Goal: Task Accomplishment & Management: Manage account settings

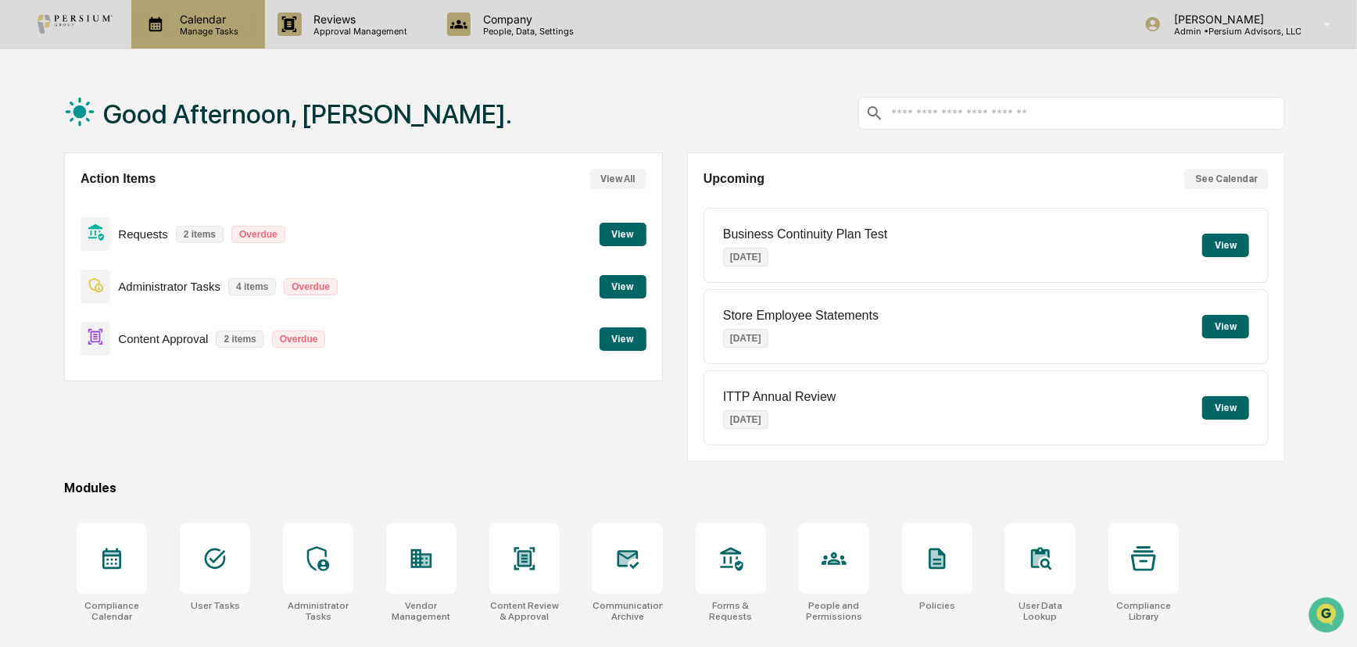
click at [195, 35] on p "Manage Tasks" at bounding box center [206, 31] width 79 height 11
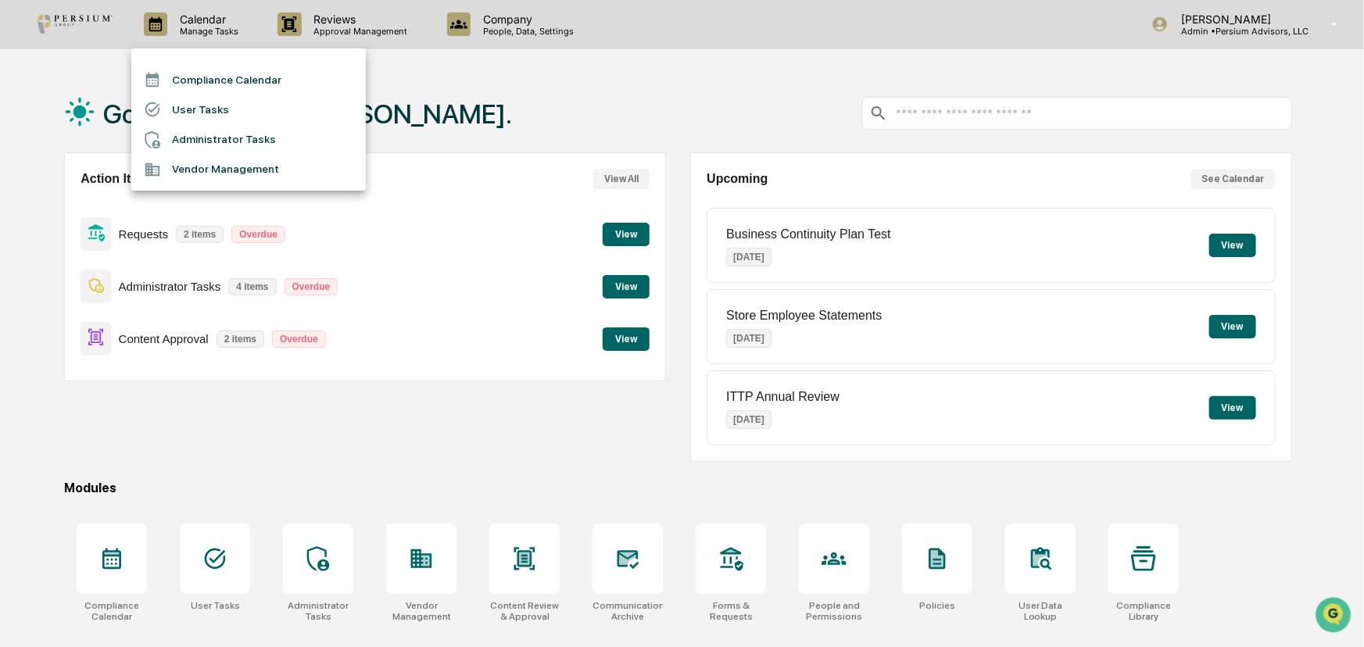
click at [204, 97] on li "User Tasks" at bounding box center [248, 110] width 234 height 30
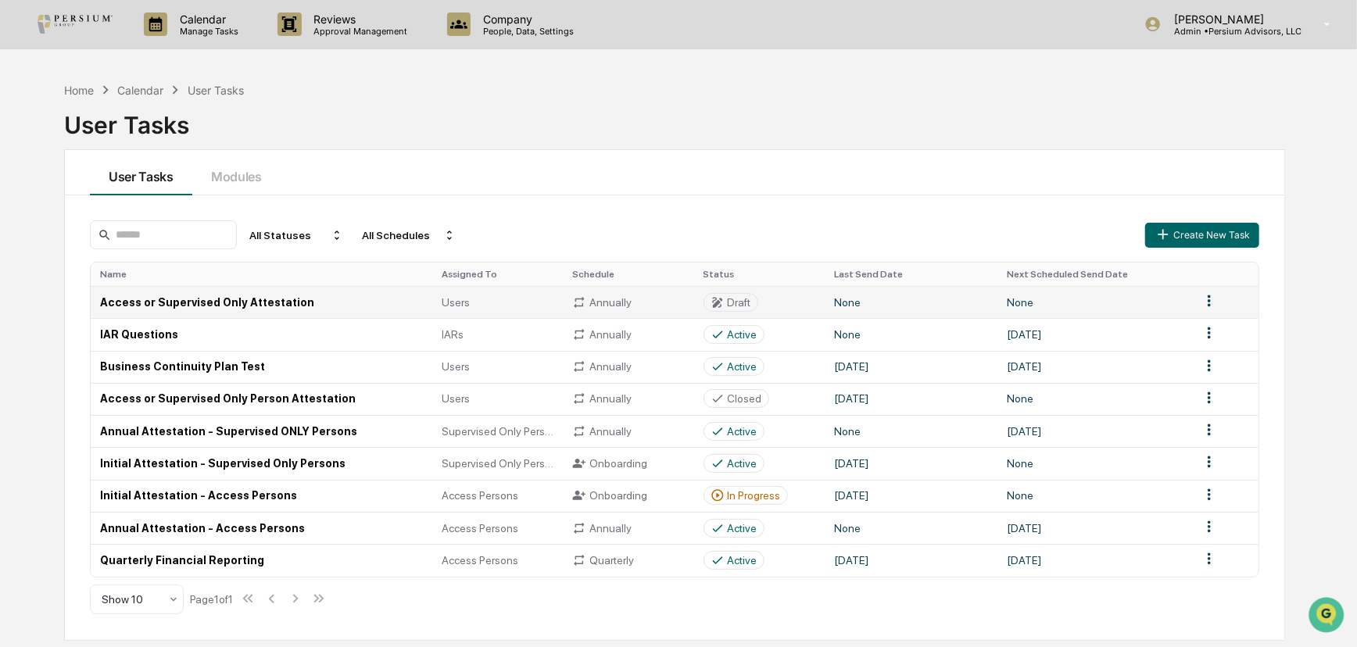
click at [272, 302] on td "Access or Supervised Only Attestation" at bounding box center [262, 302] width 342 height 32
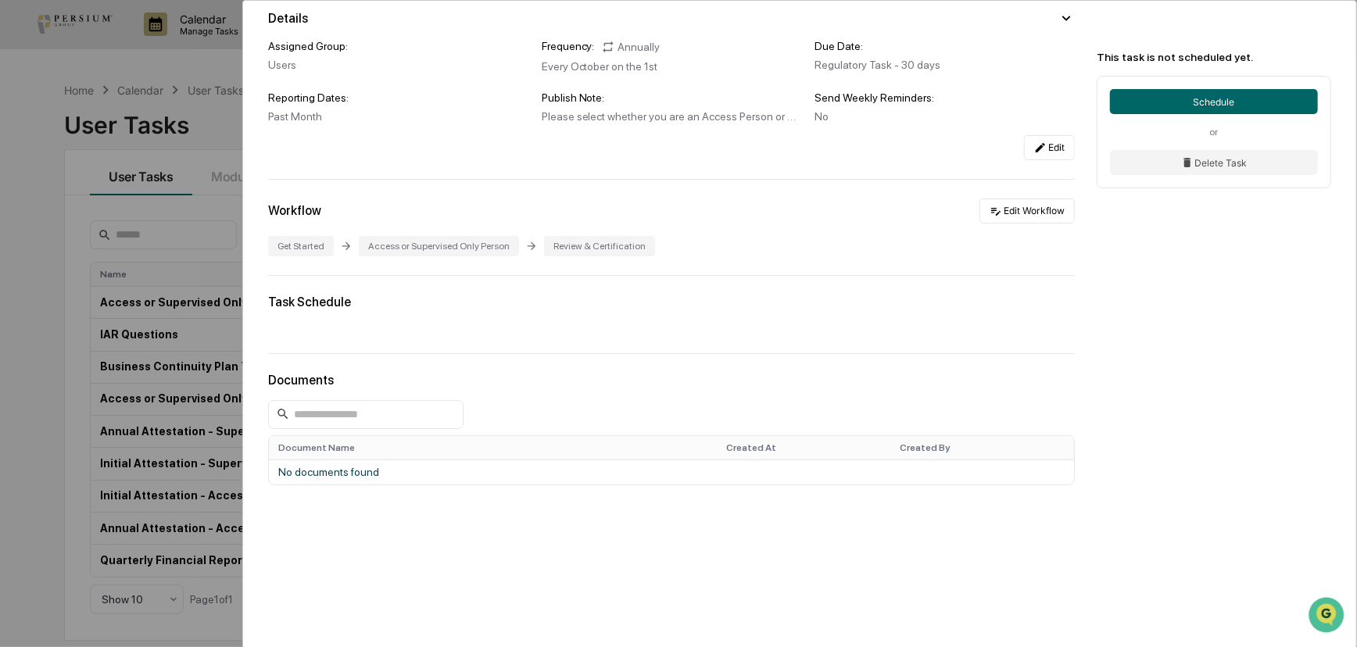
scroll to position [143, 0]
click at [1038, 205] on button "Edit Workflow" at bounding box center [1026, 211] width 95 height 25
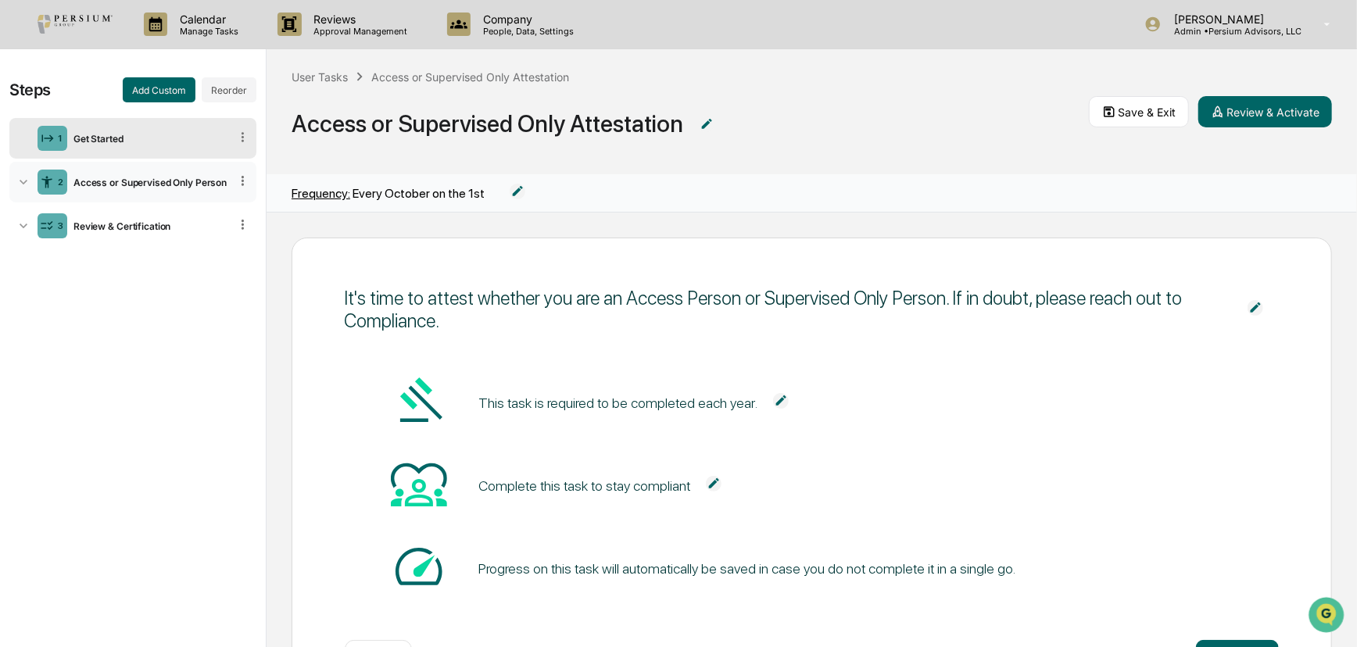
click at [170, 184] on div "Access or Supervised Only Person" at bounding box center [148, 183] width 162 height 12
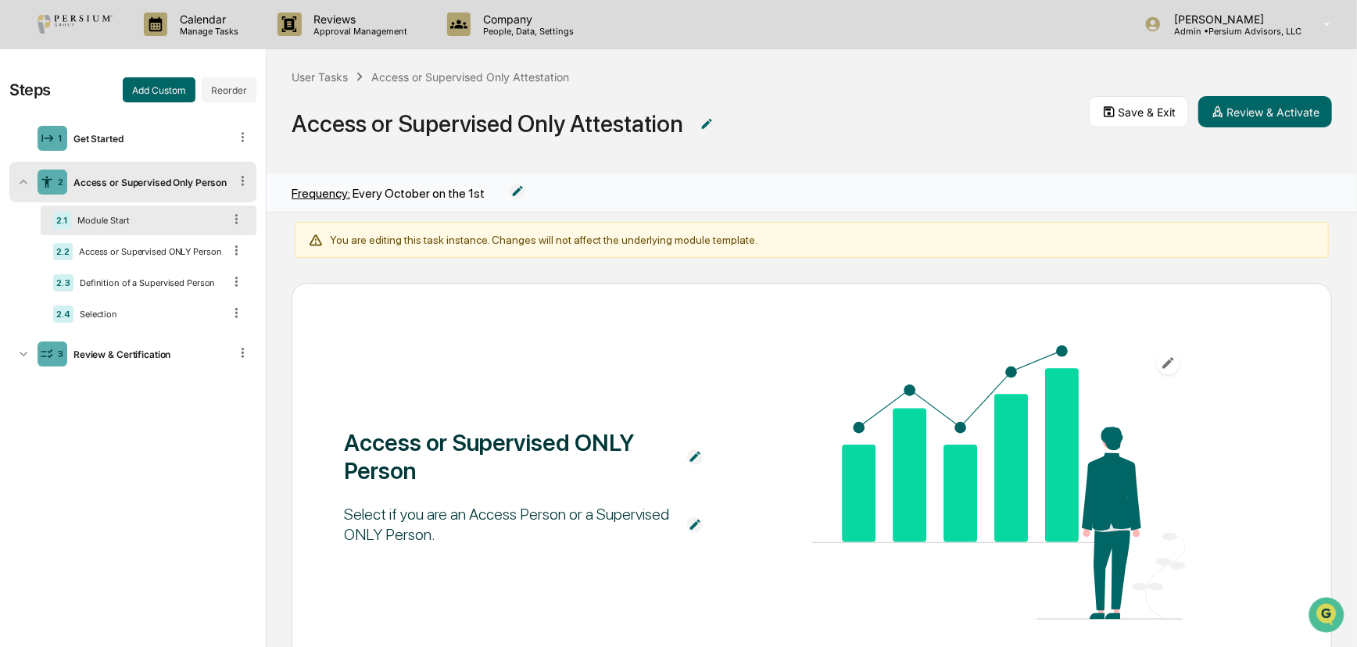
click at [120, 220] on div "Module Start" at bounding box center [147, 220] width 152 height 11
click at [120, 243] on div "2.2 Access or Supervised ONLY Person" at bounding box center [149, 252] width 216 height 30
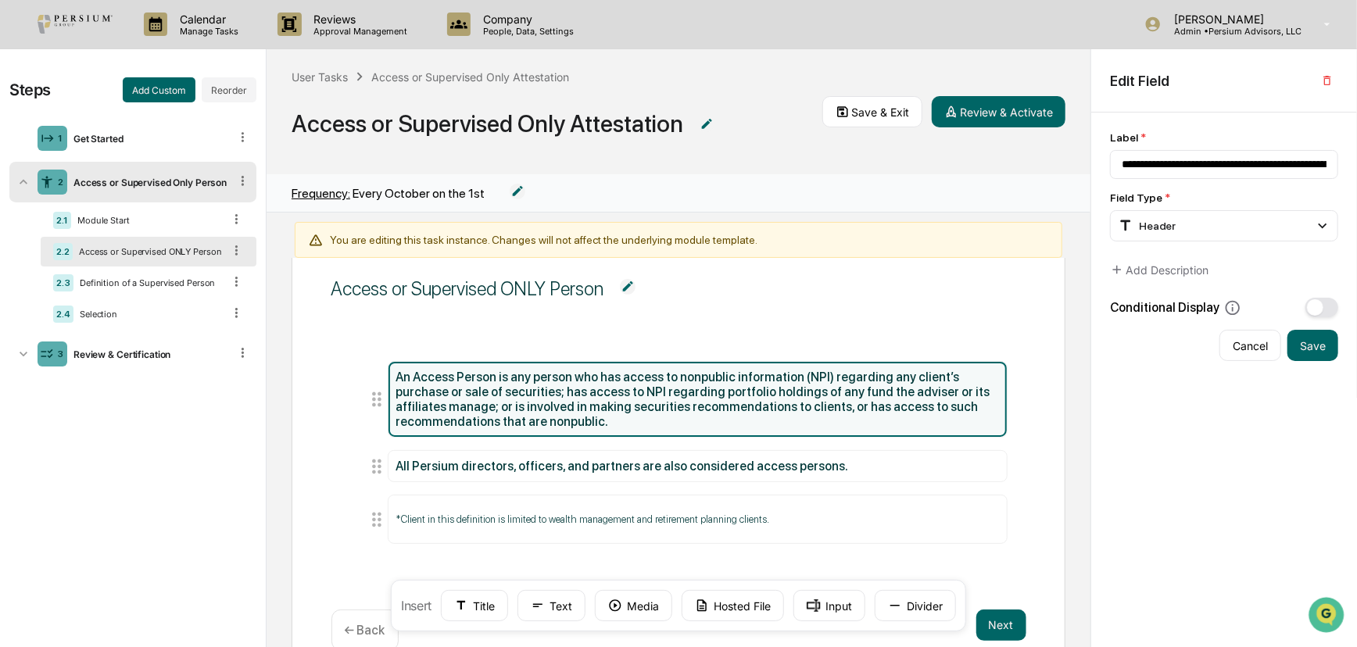
scroll to position [70, 0]
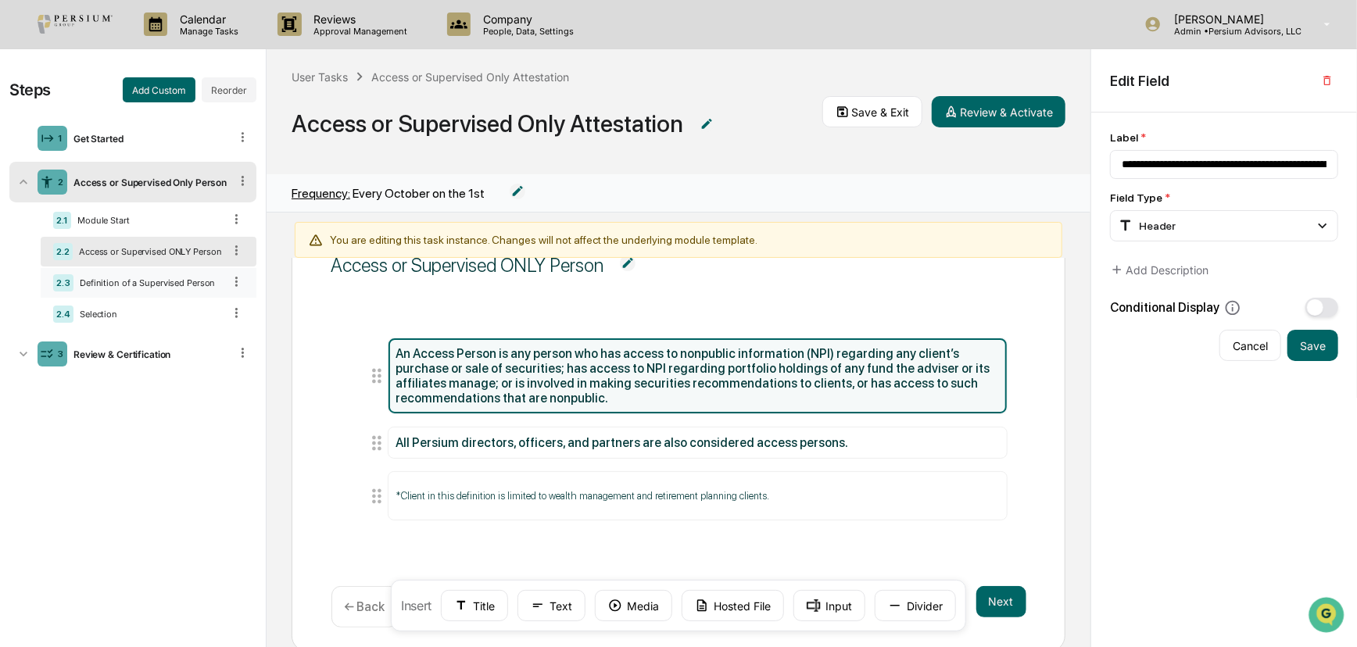
click at [109, 285] on div "Definition of a Supervised Person" at bounding box center [147, 282] width 149 height 11
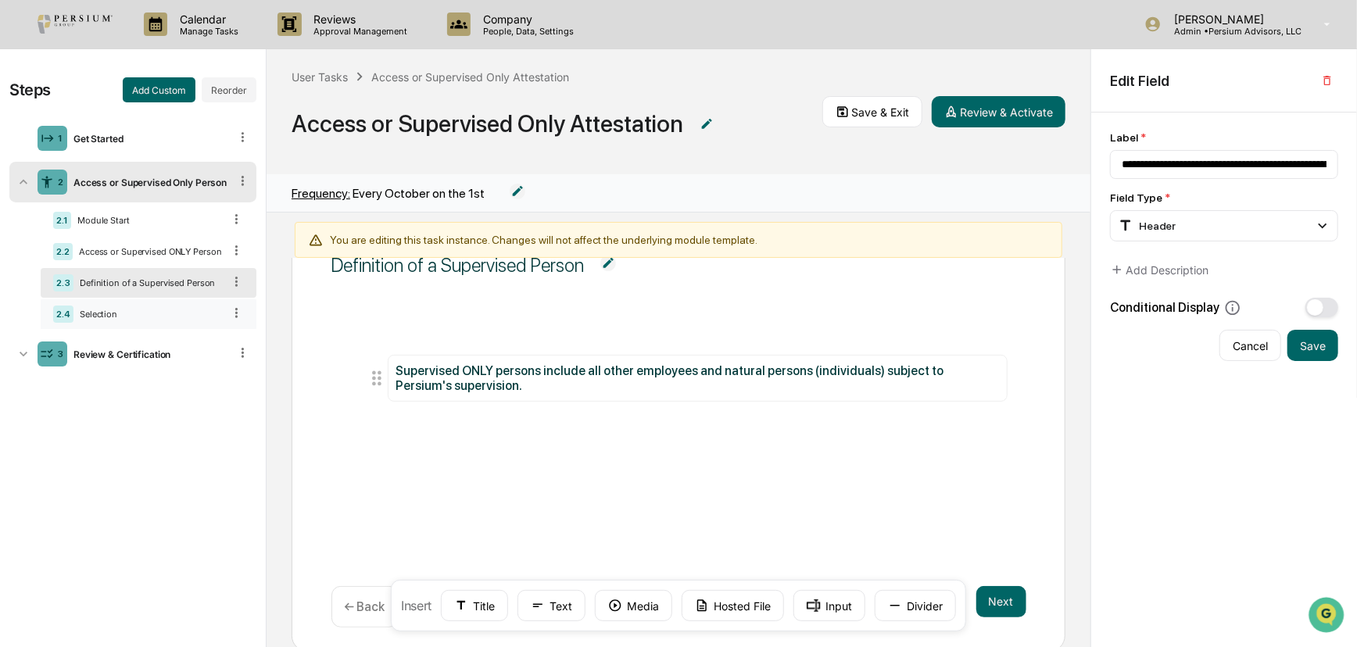
click at [118, 315] on div "Selection" at bounding box center [147, 314] width 149 height 11
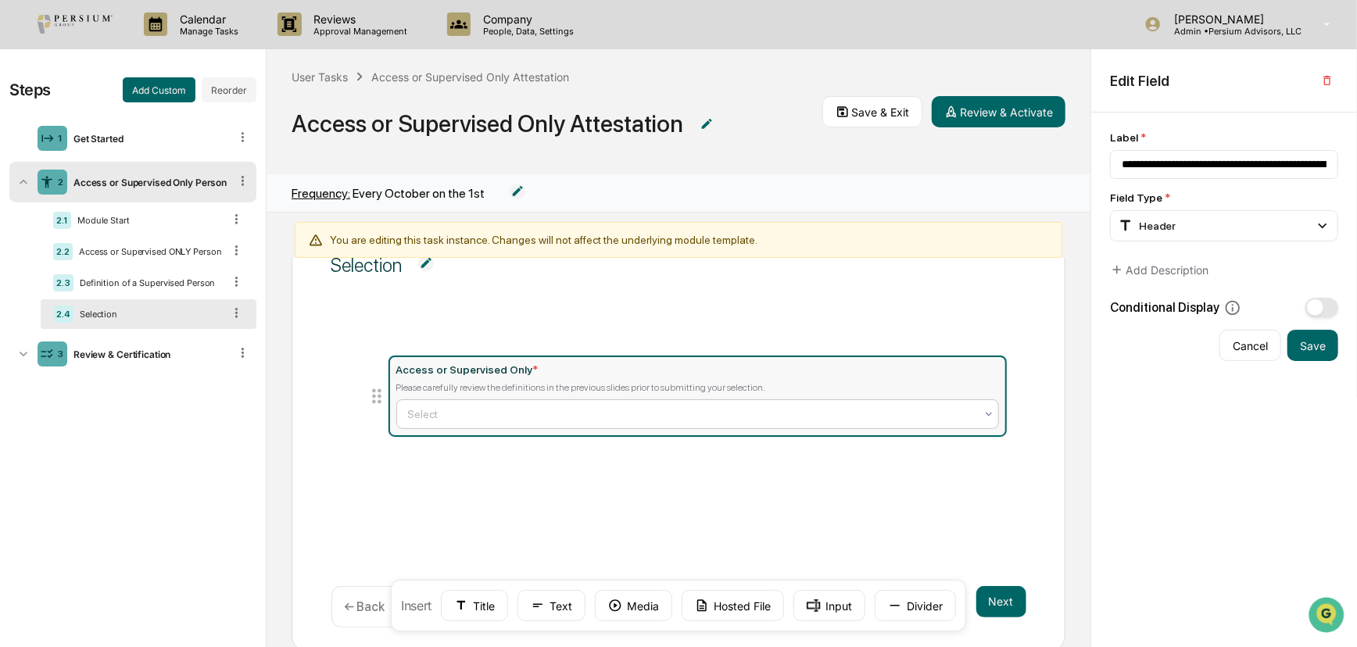
click at [504, 411] on div at bounding box center [691, 414] width 567 height 16
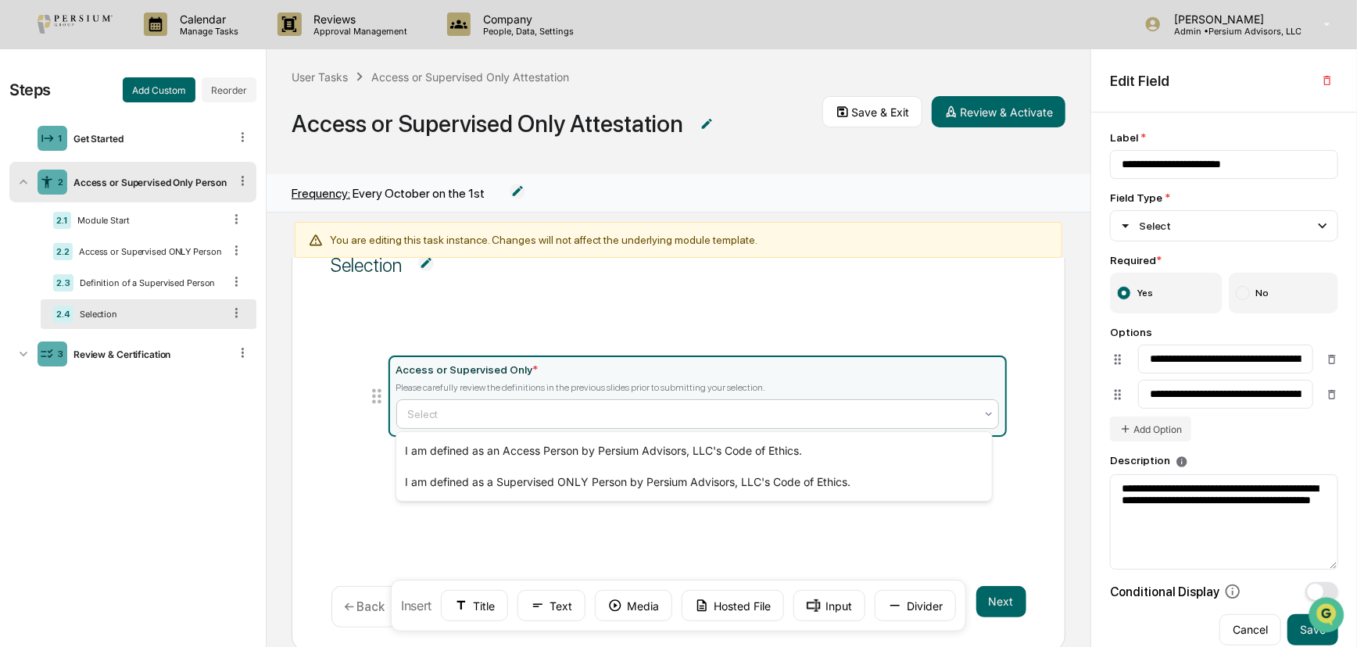
type input "**********"
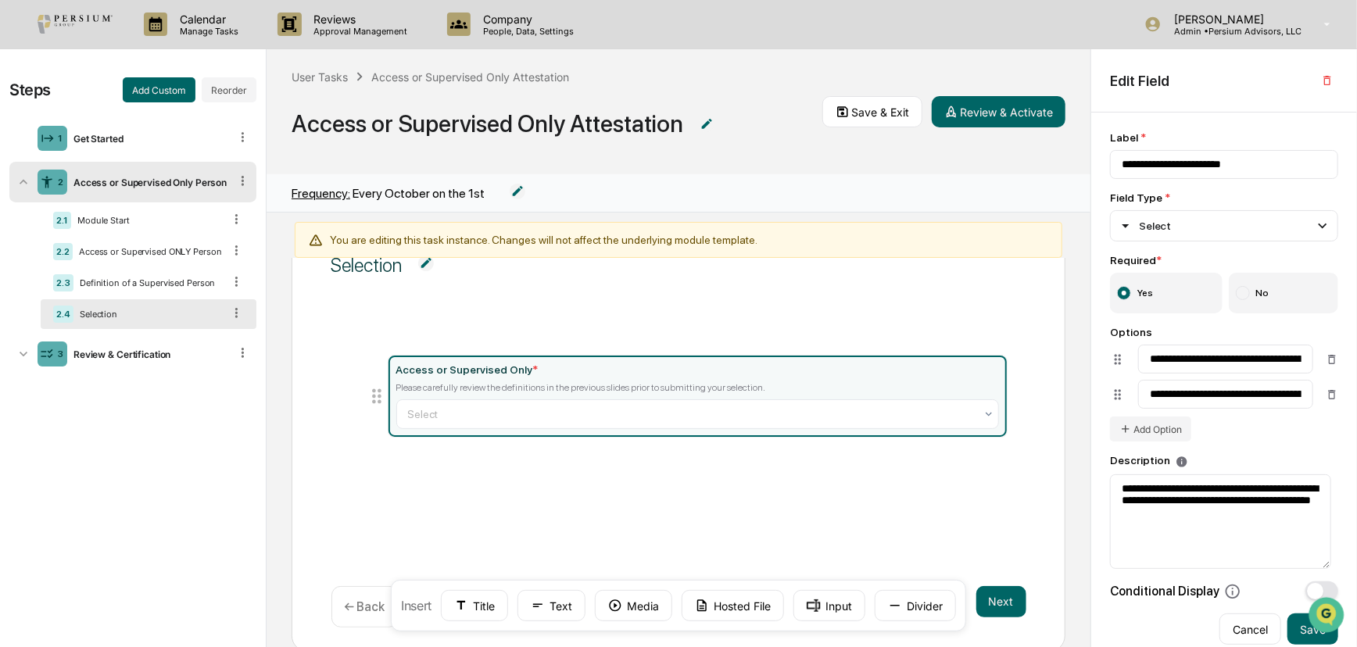
click at [628, 298] on div "Selection Access or Supervised Only * Please carefully review the definitions i…" at bounding box center [679, 432] width 774 height 438
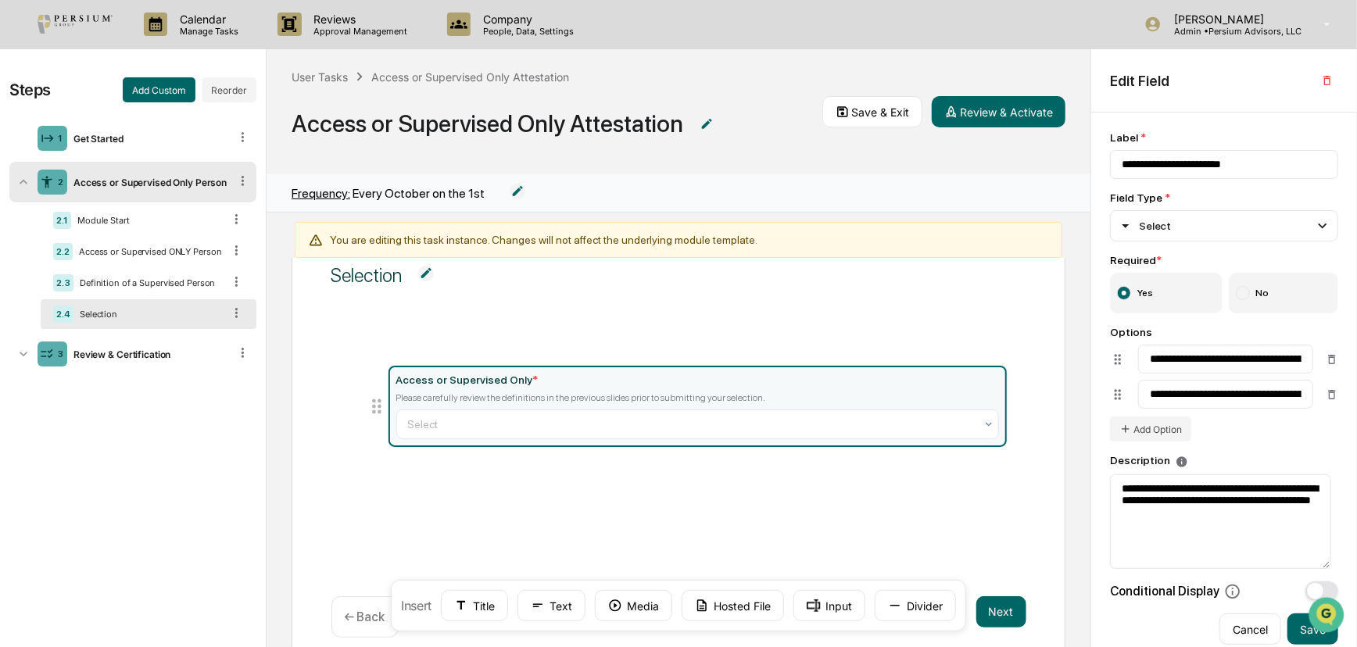
scroll to position [26, 0]
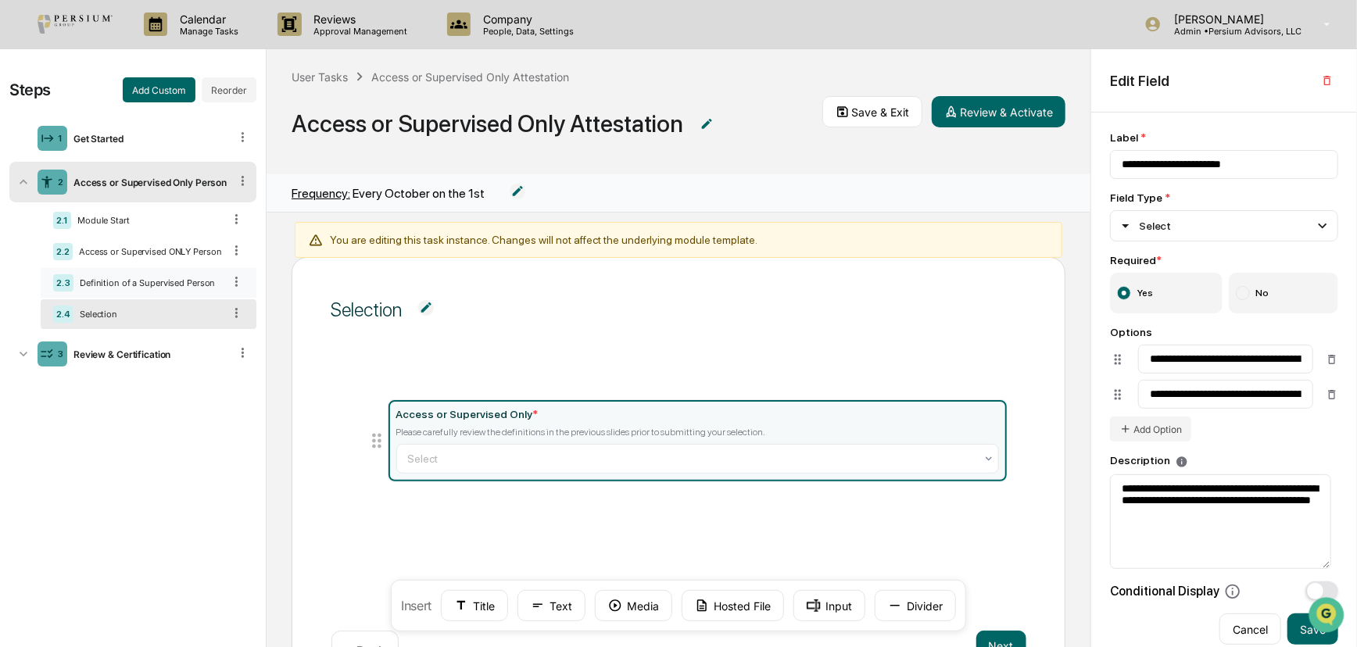
click at [165, 281] on div "Definition of a Supervised Person" at bounding box center [147, 282] width 149 height 11
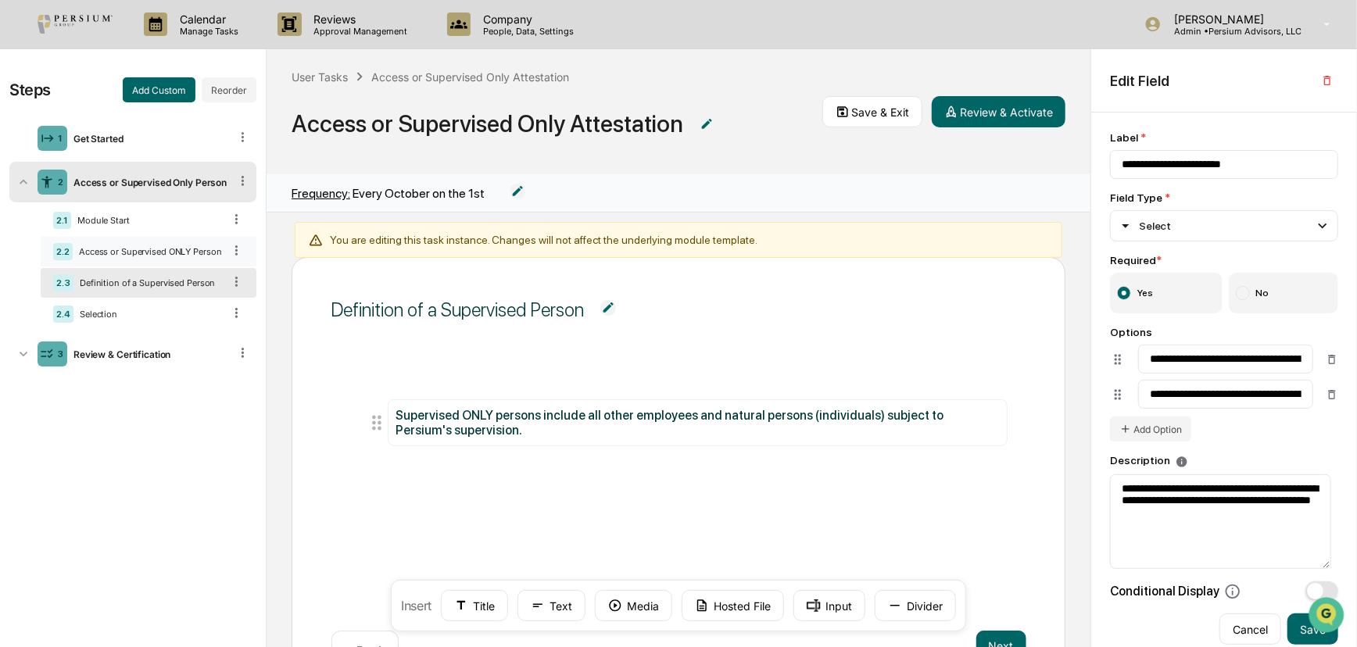
click at [173, 253] on div "Access or Supervised ONLY Person" at bounding box center [148, 251] width 150 height 11
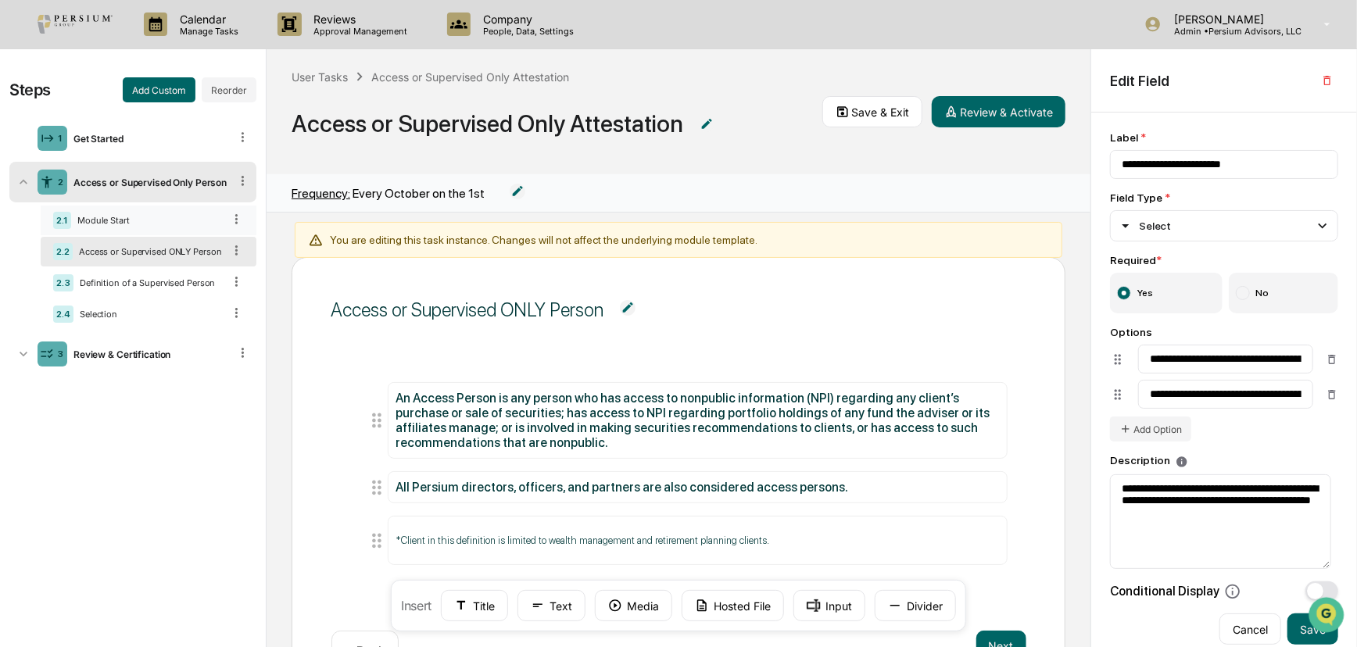
click at [168, 226] on div "2.1 Module Start" at bounding box center [149, 221] width 216 height 30
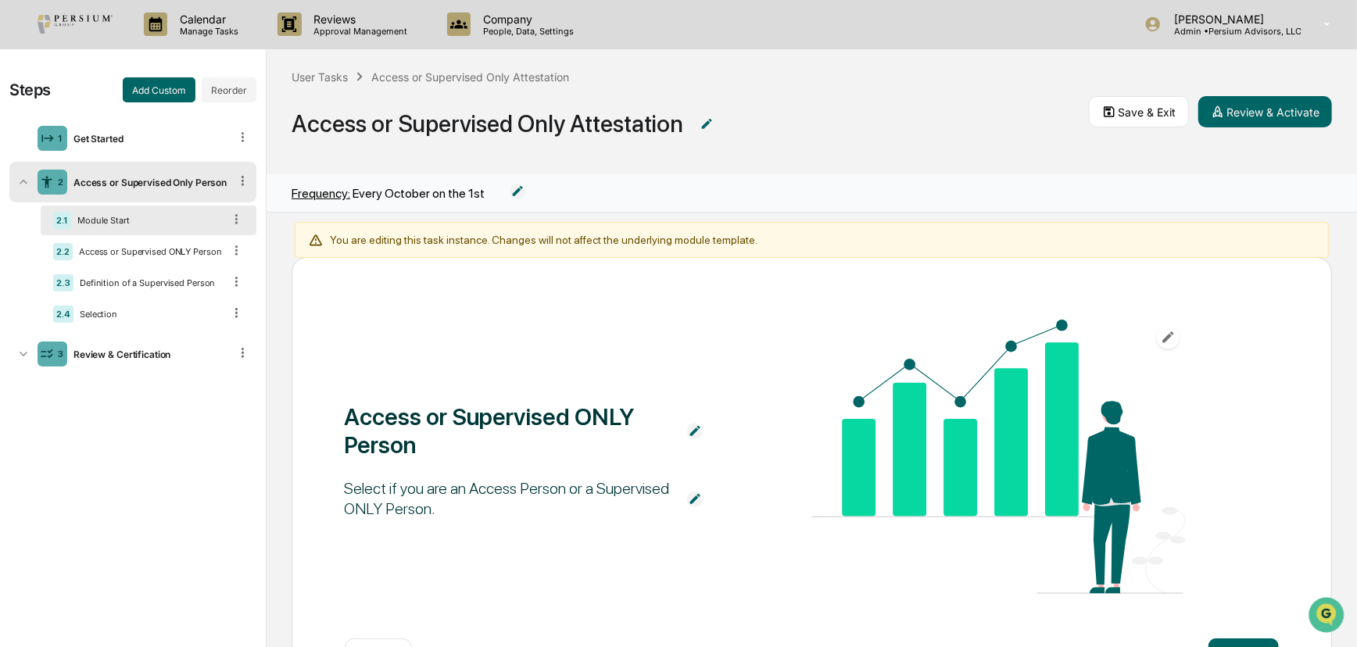
scroll to position [34, 0]
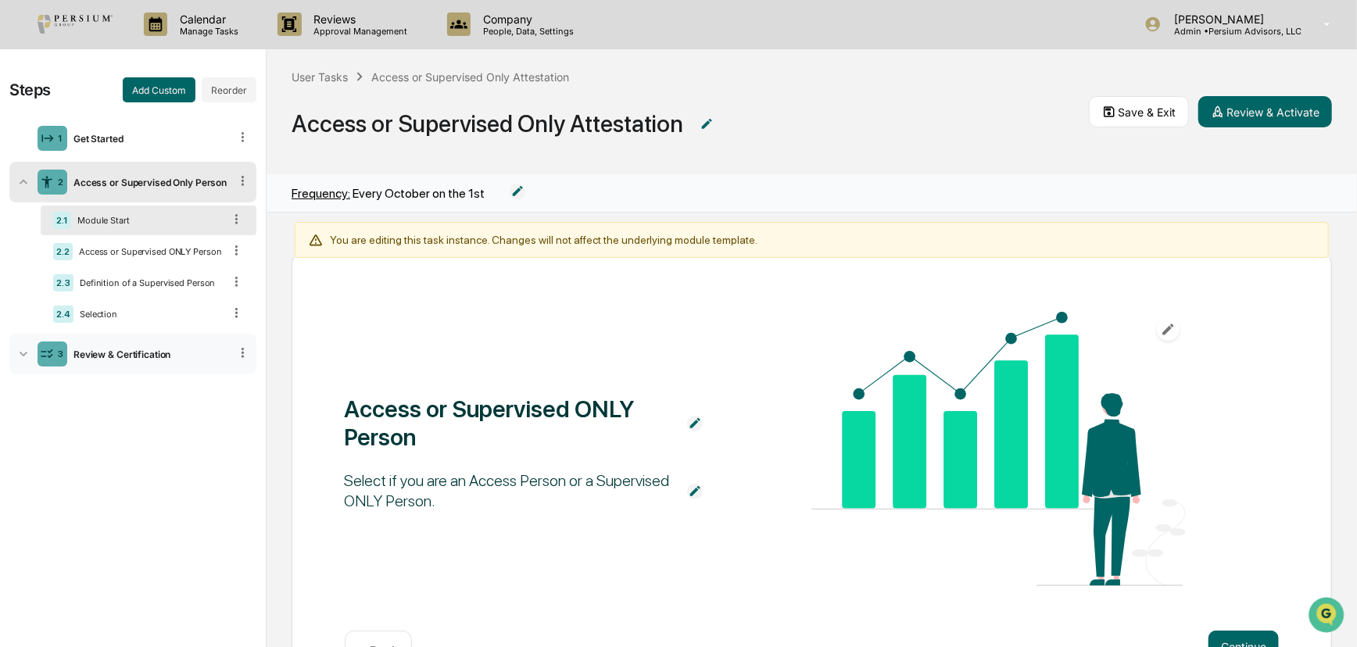
click at [102, 361] on div "3 Review & Certification" at bounding box center [132, 354] width 247 height 41
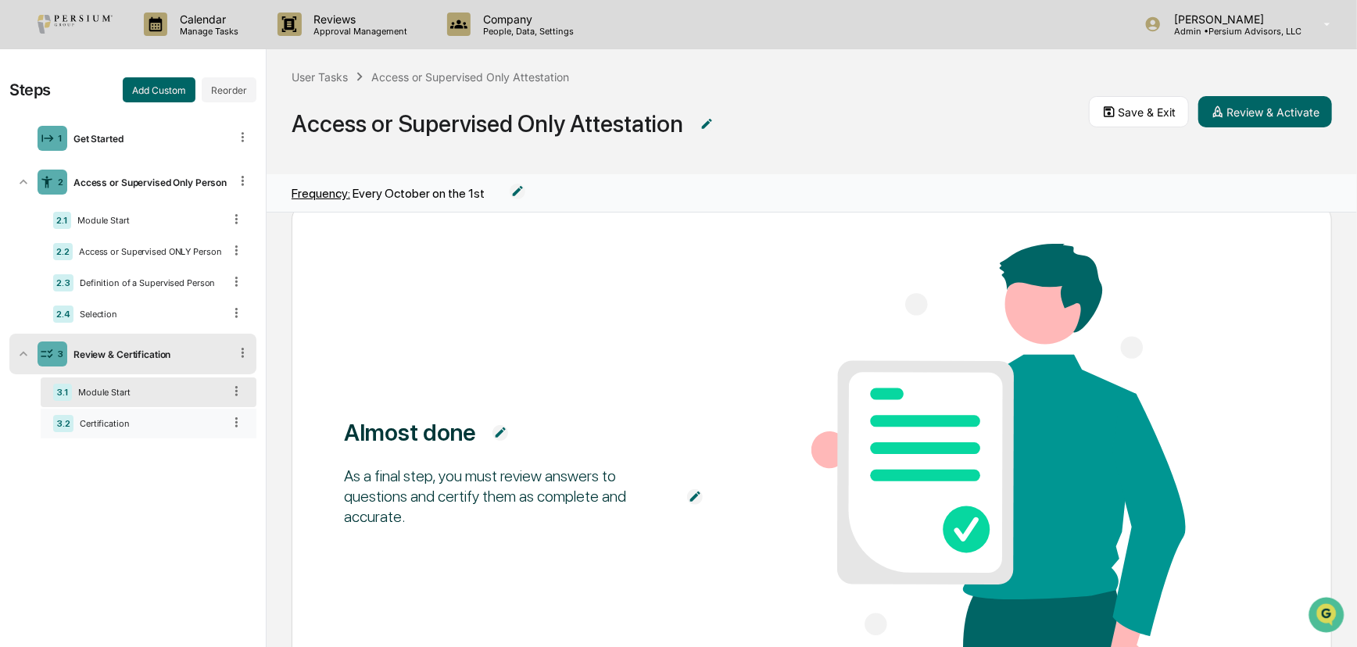
click at [104, 410] on div "3.2 Certification" at bounding box center [149, 424] width 216 height 30
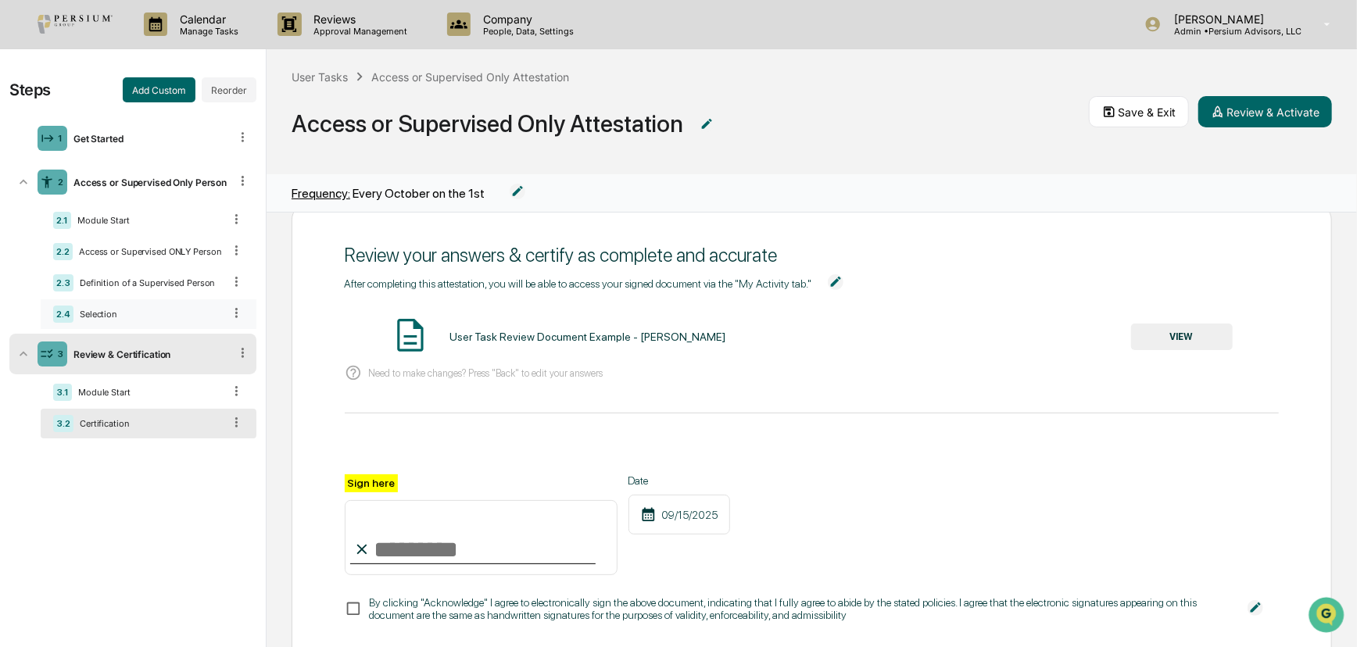
click at [114, 324] on div "2.4 Selection" at bounding box center [149, 314] width 216 height 30
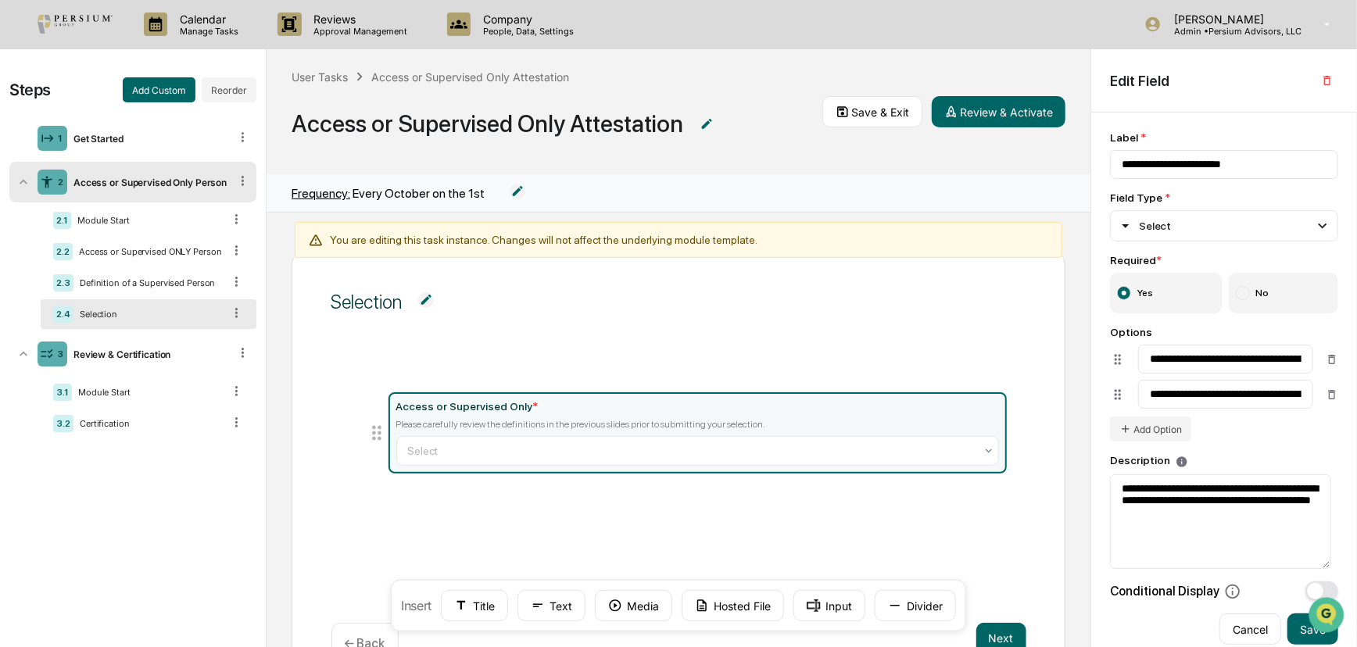
scroll to position [26, 0]
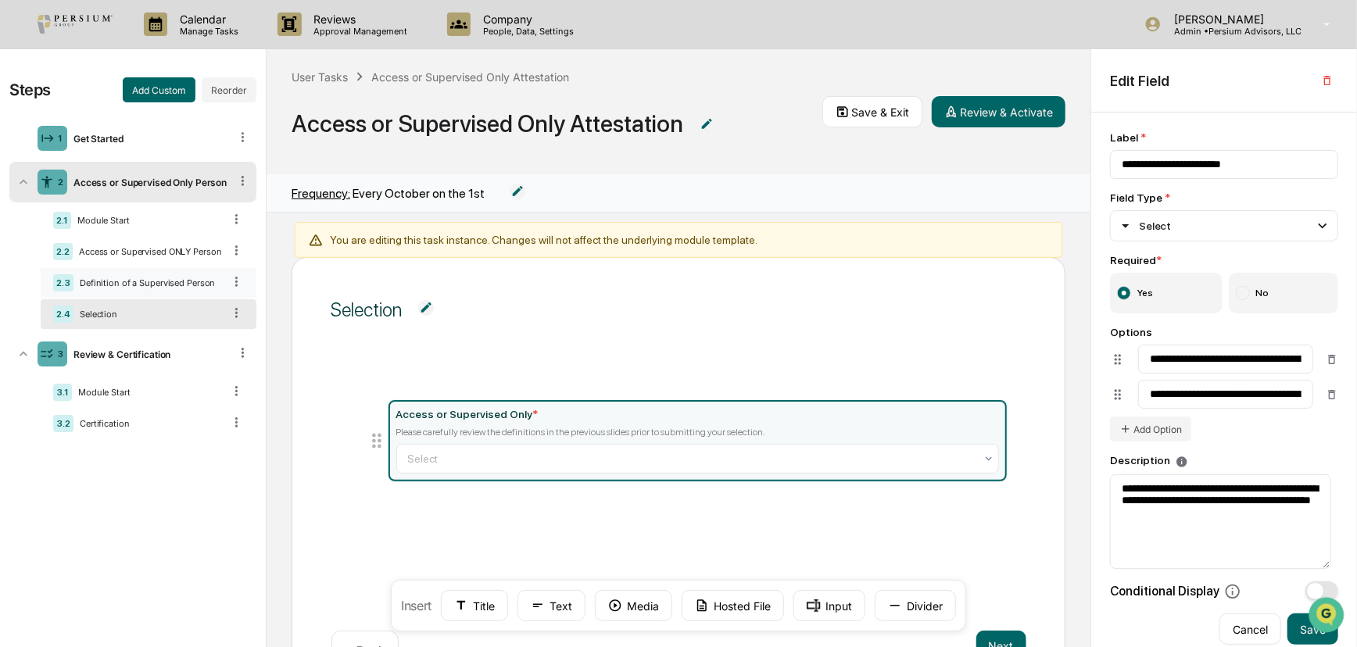
click at [110, 281] on div "Definition of a Supervised Person" at bounding box center [147, 282] width 149 height 11
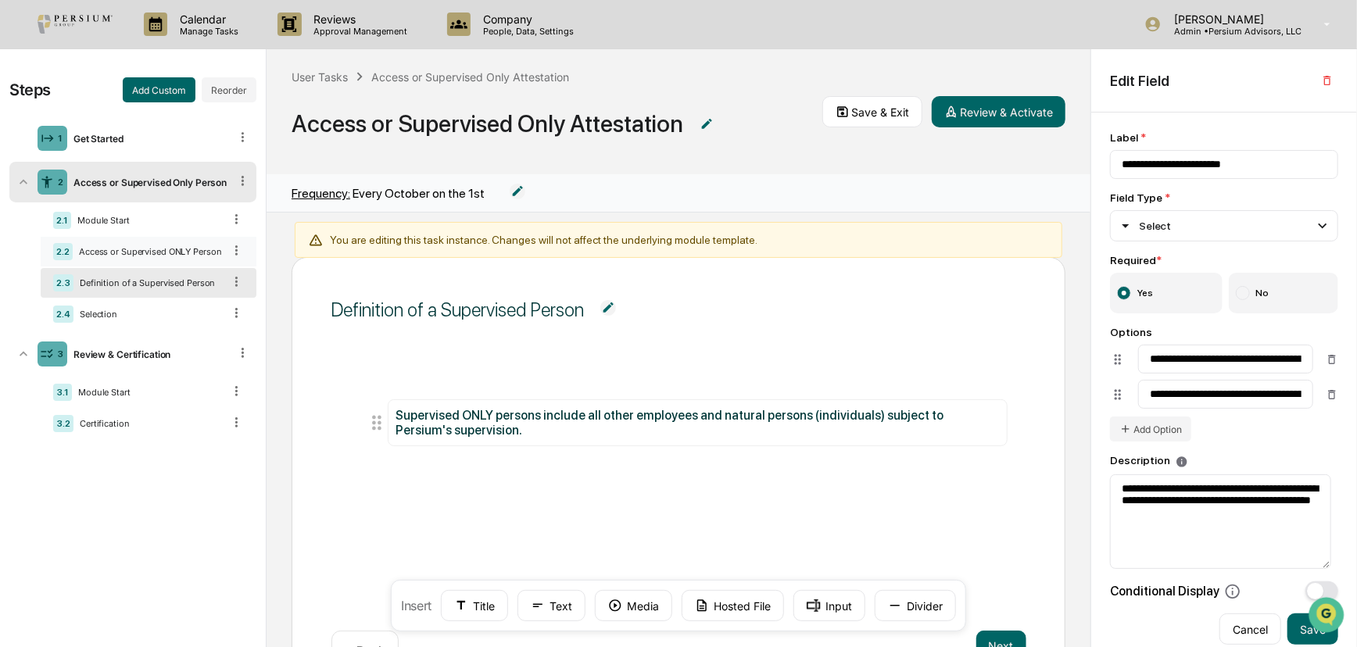
click at [115, 250] on div "Access or Supervised ONLY Person" at bounding box center [148, 251] width 150 height 11
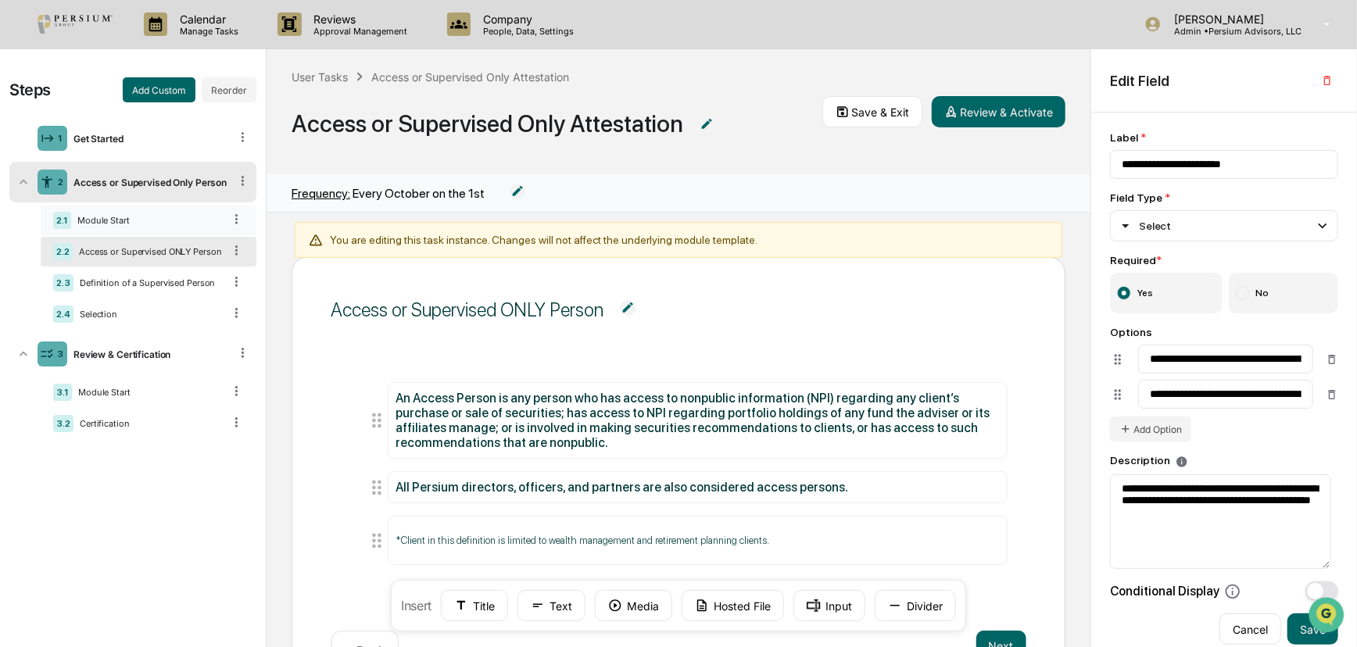
click at [117, 224] on div "Module Start" at bounding box center [147, 220] width 152 height 11
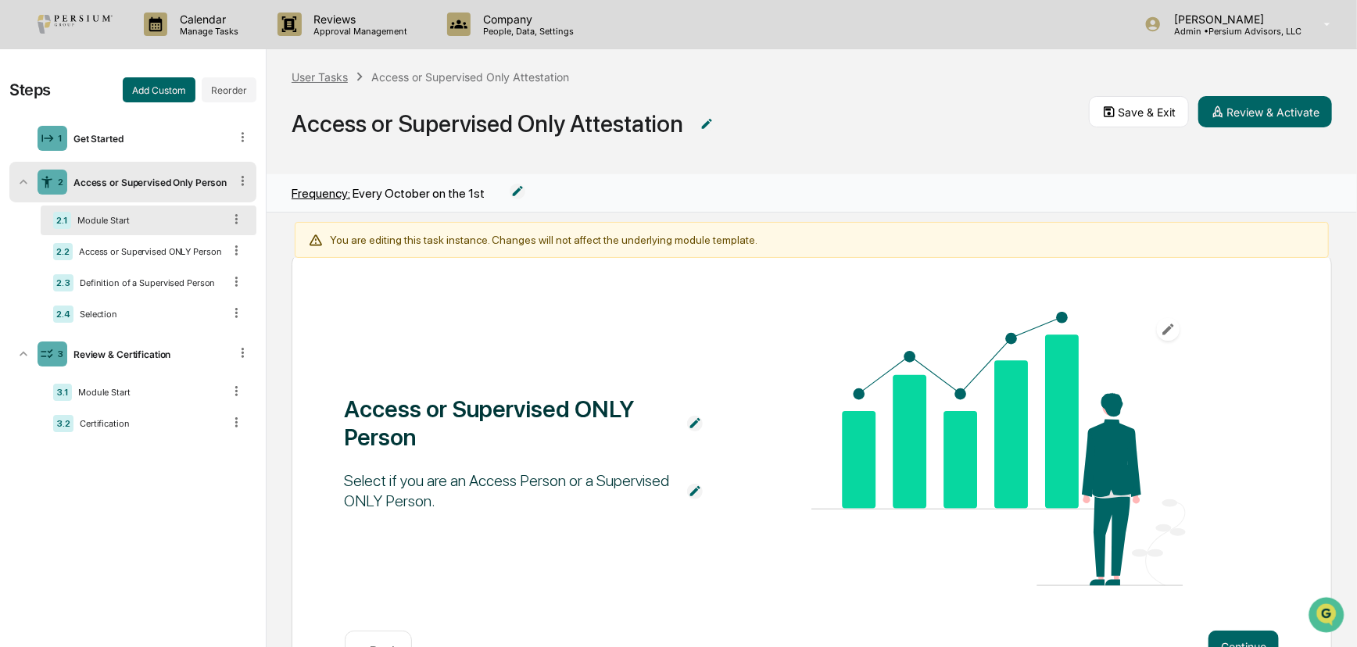
click at [343, 74] on div "User Tasks" at bounding box center [320, 76] width 56 height 13
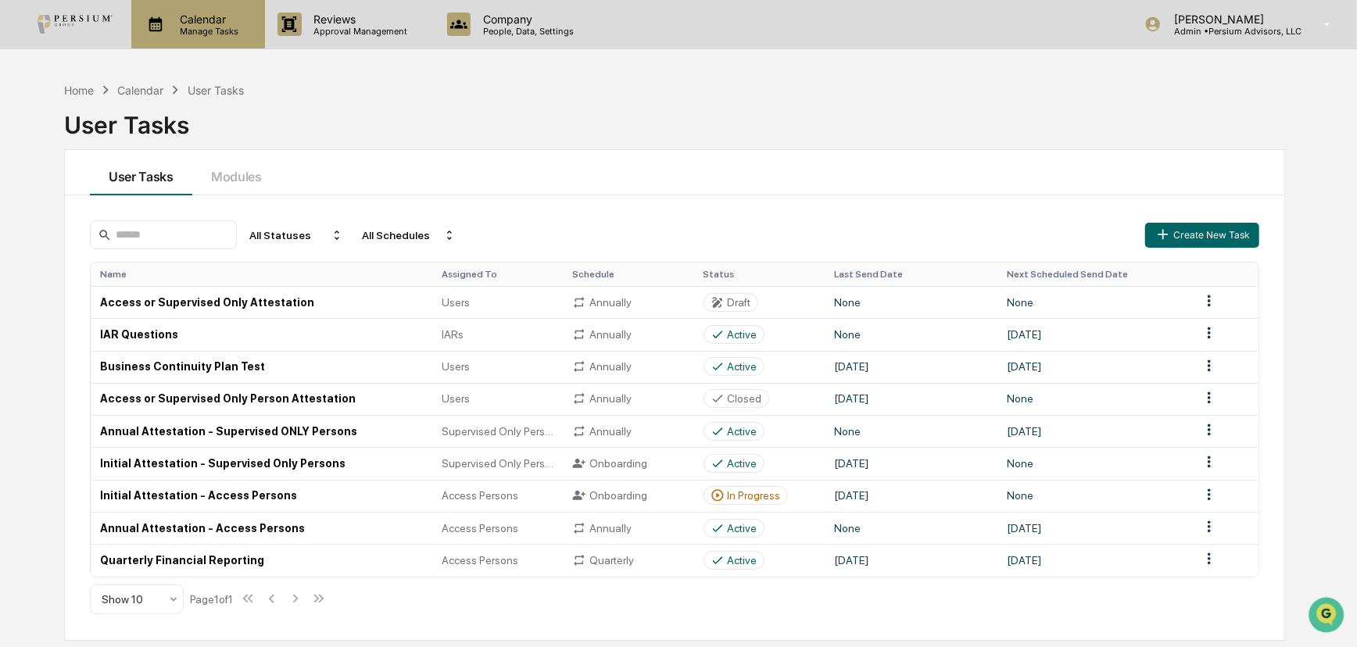
click at [219, 34] on p "Manage Tasks" at bounding box center [206, 31] width 79 height 11
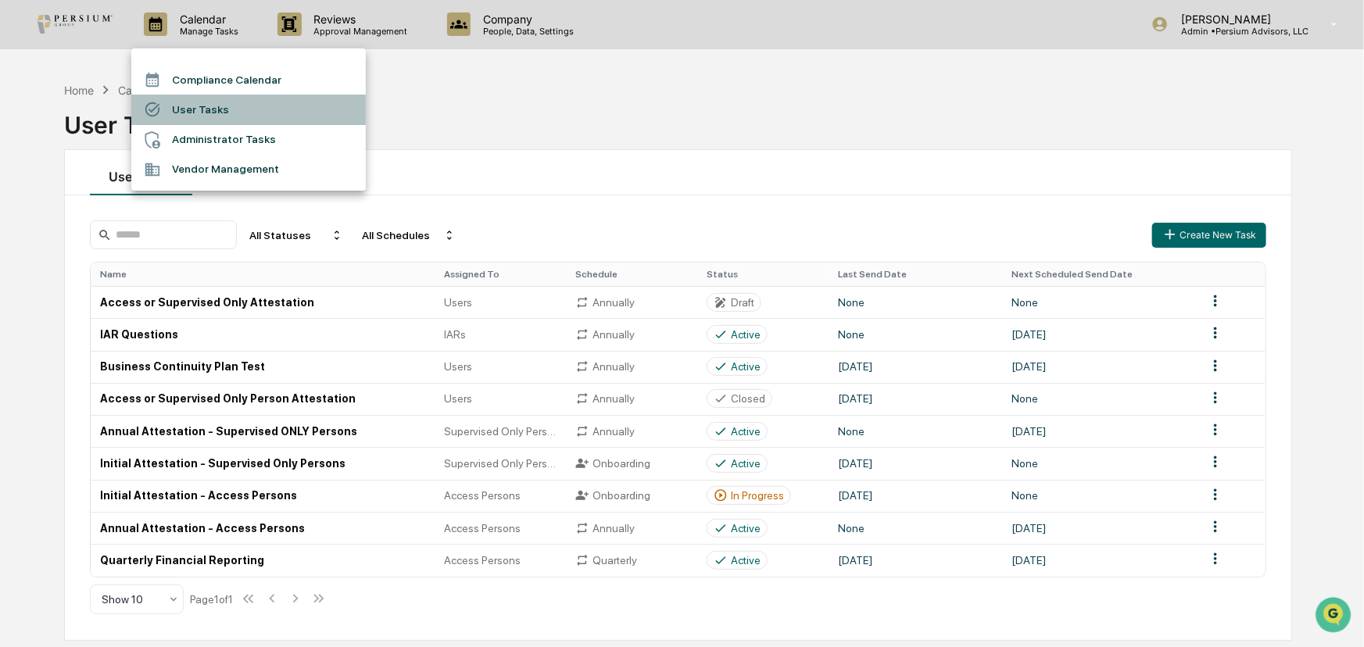
click at [220, 113] on li "User Tasks" at bounding box center [248, 110] width 234 height 30
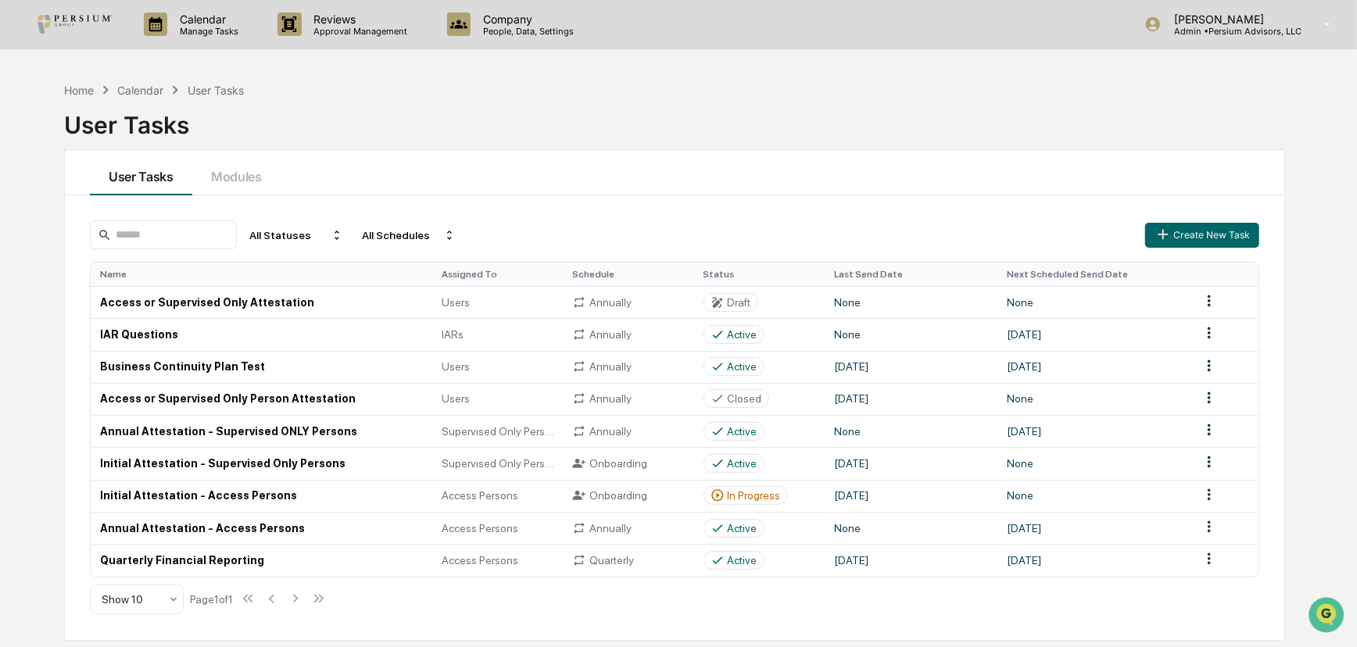
click at [400, 115] on div "User Tasks" at bounding box center [674, 118] width 1221 height 41
